Goal: Navigation & Orientation: Find specific page/section

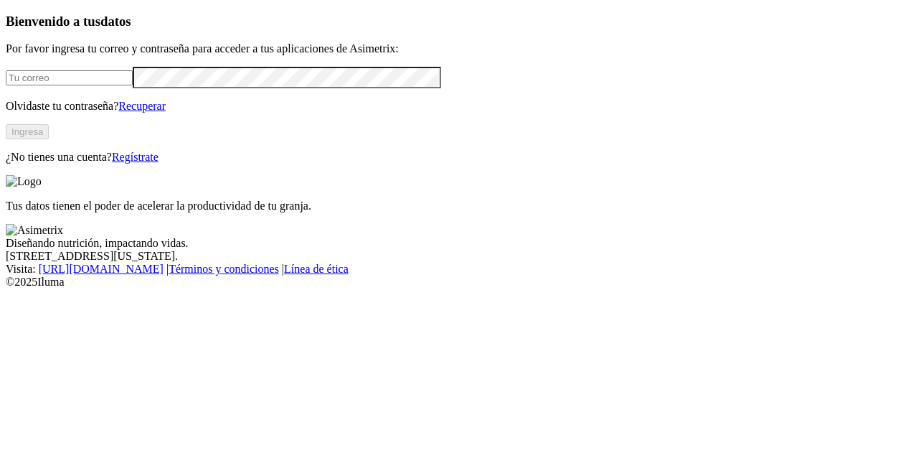
type input "[EMAIL_ADDRESS][DOMAIN_NAME]"
click at [49, 139] on button "Ingresa" at bounding box center [27, 131] width 43 height 15
